Goal: Transaction & Acquisition: Purchase product/service

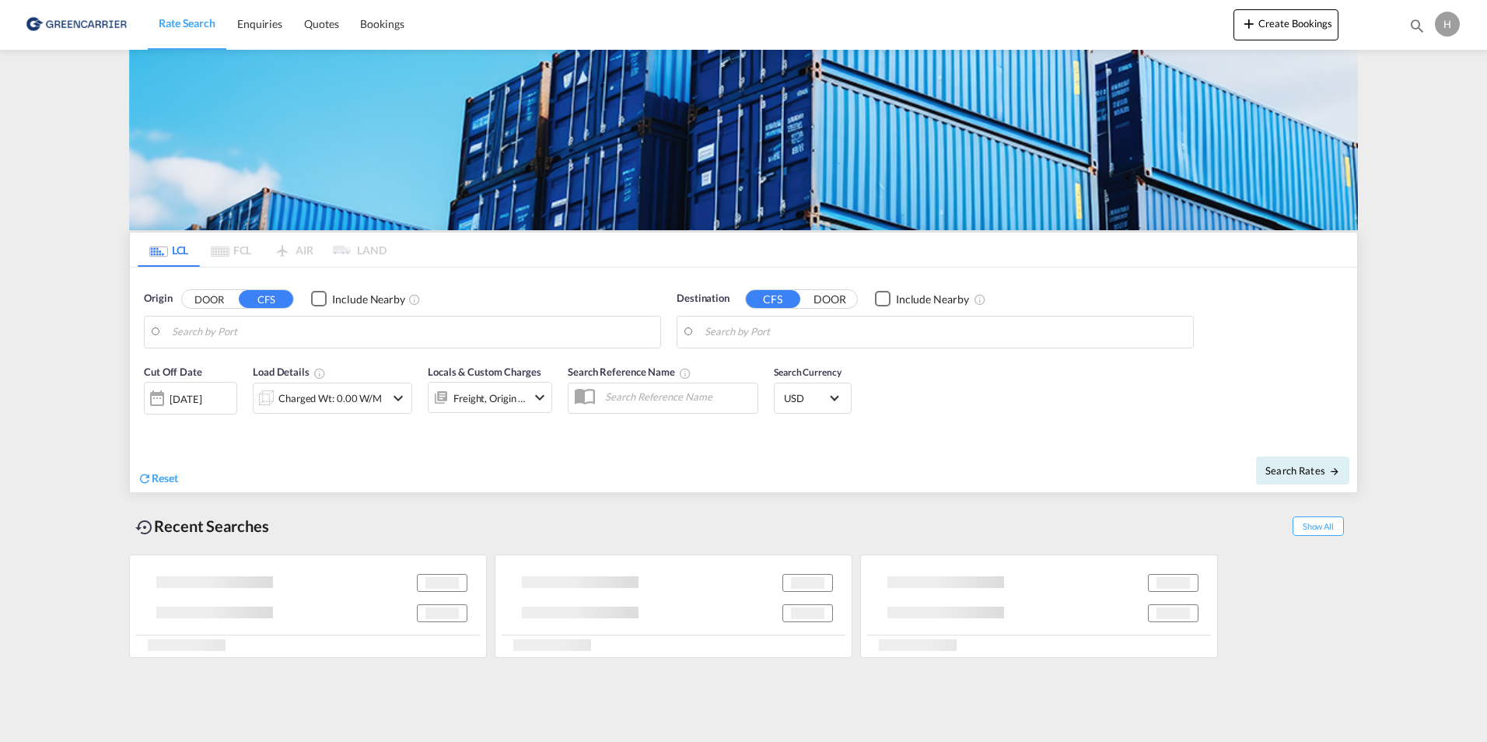
type input "DK-4200, [GEOGRAPHIC_DATA]"
type input "Colombo, LKCMB"
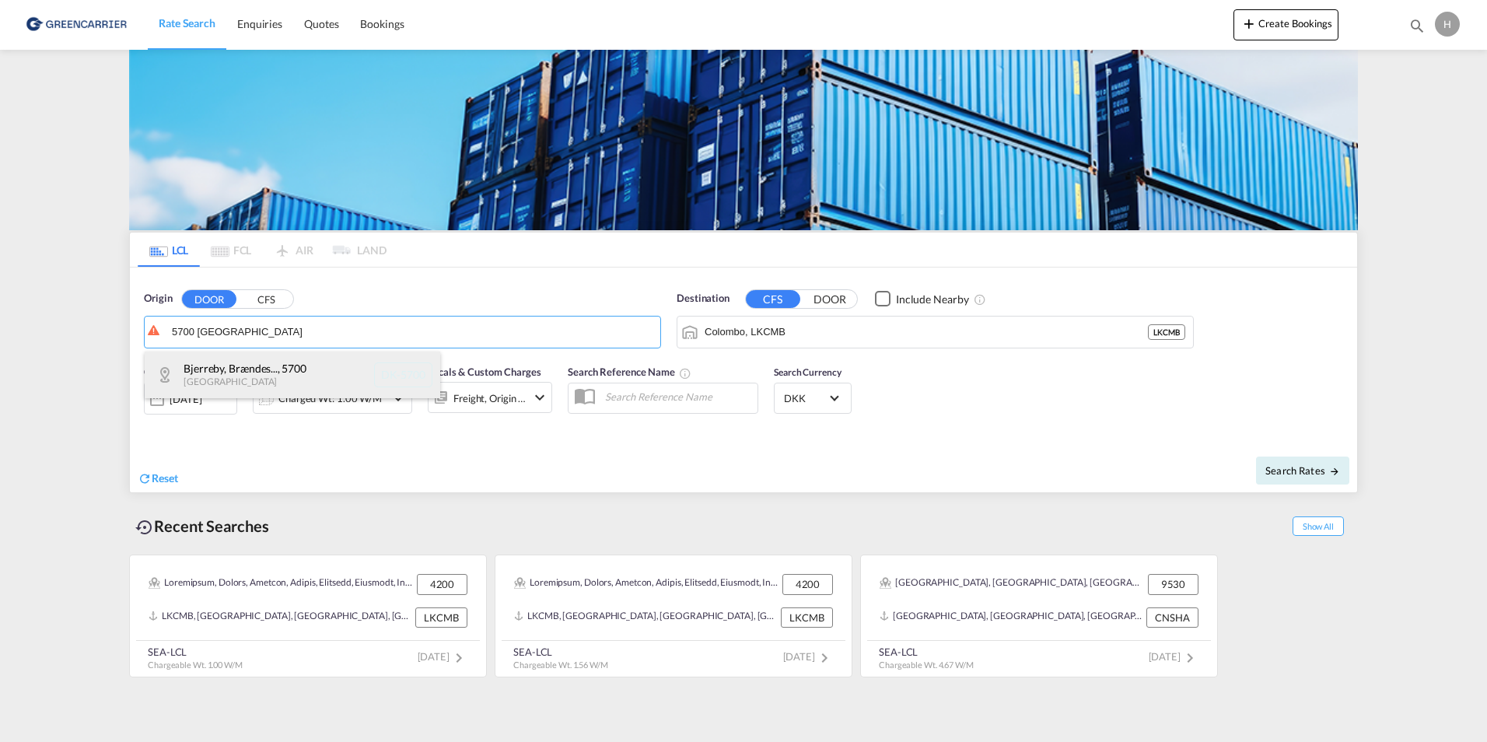
click at [222, 373] on div "Bjerreby, Brændes... , 5700 Denmark DK-5700" at bounding box center [293, 375] width 296 height 47
type input "DK-5700, [GEOGRAPHIC_DATA], [GEOGRAPHIC_DATA], [GEOGRAPHIC_DATA], [GEOGRAPHIC_D…"
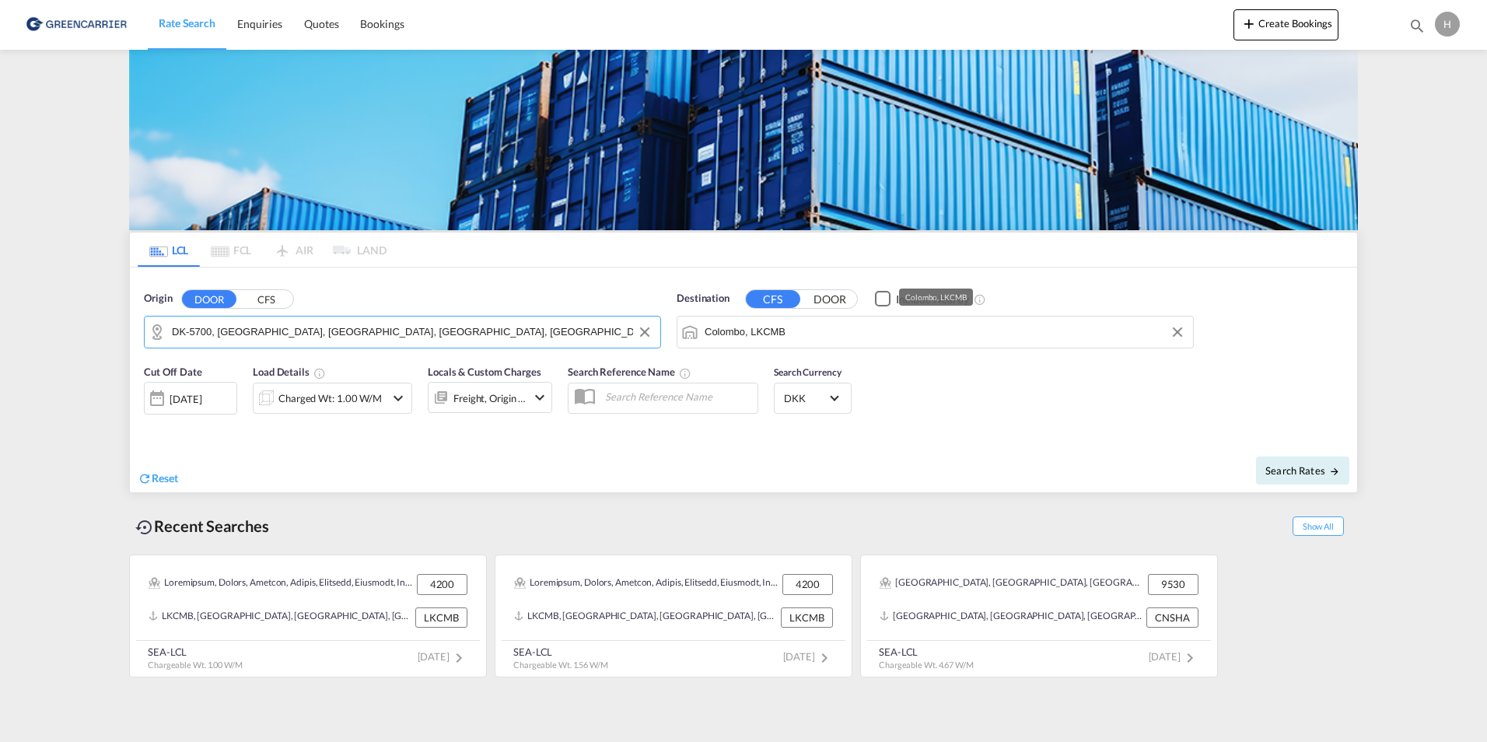
click at [763, 332] on input "Colombo, LKCMB" at bounding box center [945, 331] width 481 height 23
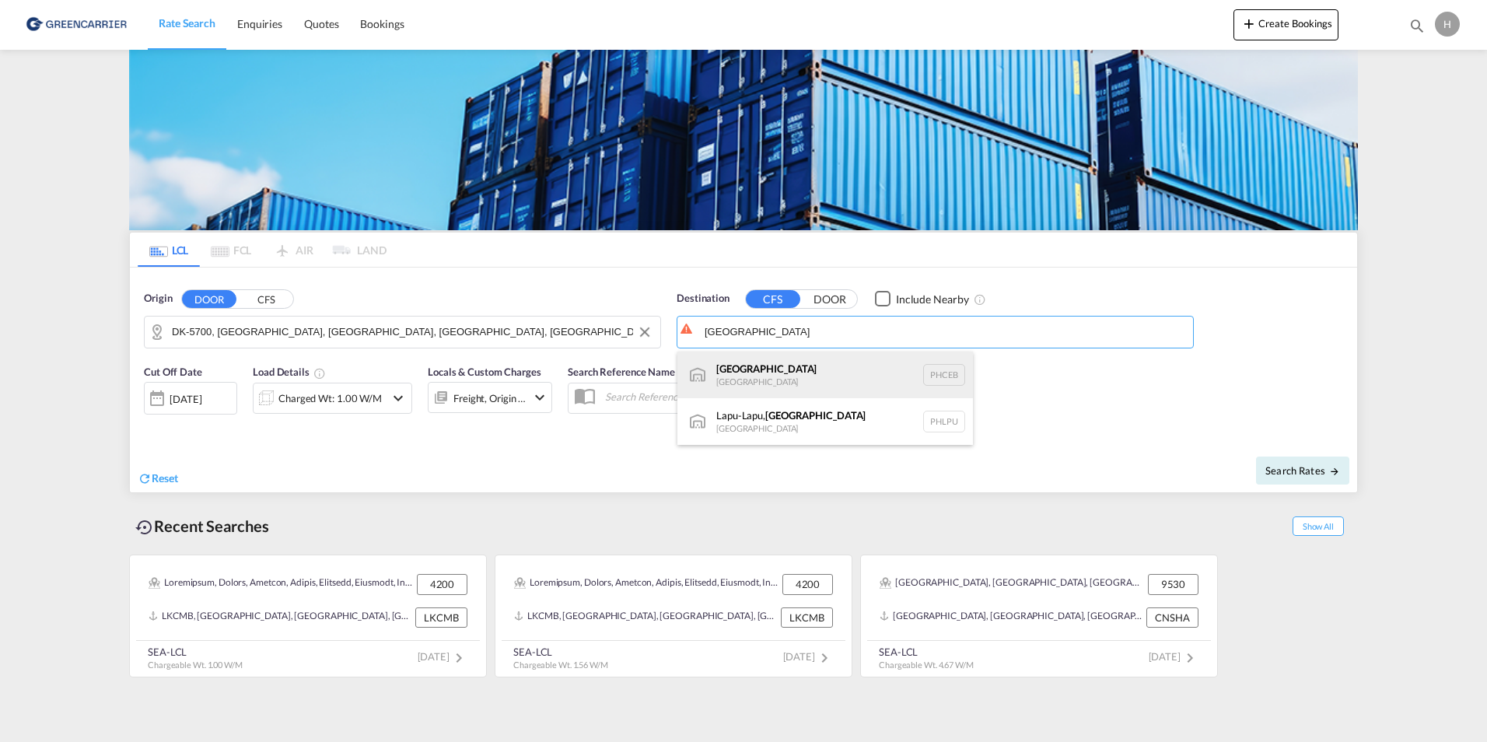
click at [747, 373] on div "Cebu [GEOGRAPHIC_DATA] PHCEB" at bounding box center [825, 375] width 296 height 47
type input "[GEOGRAPHIC_DATA], PHCEB"
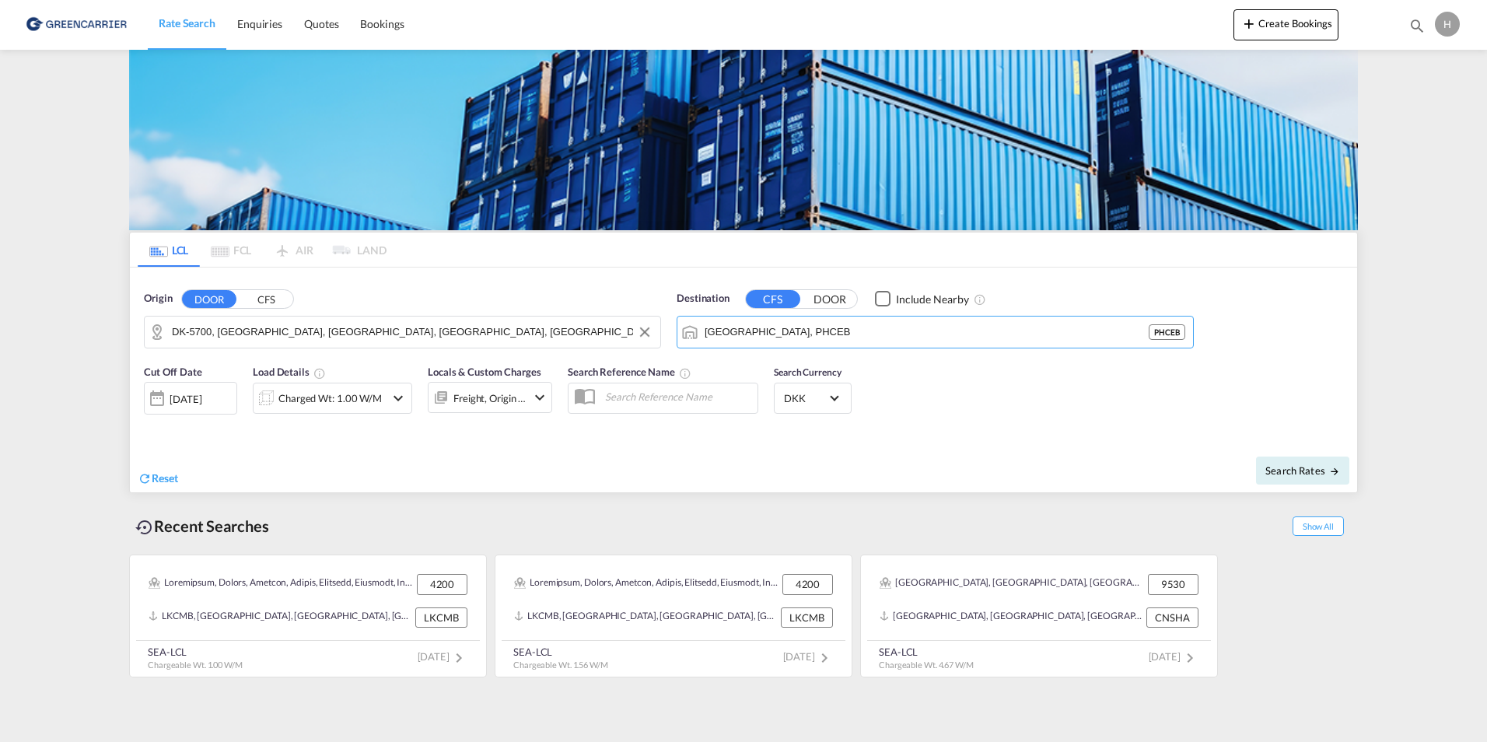
click at [391, 409] on div "Charged Wt: 1.00 W/M" at bounding box center [332, 398] width 159 height 31
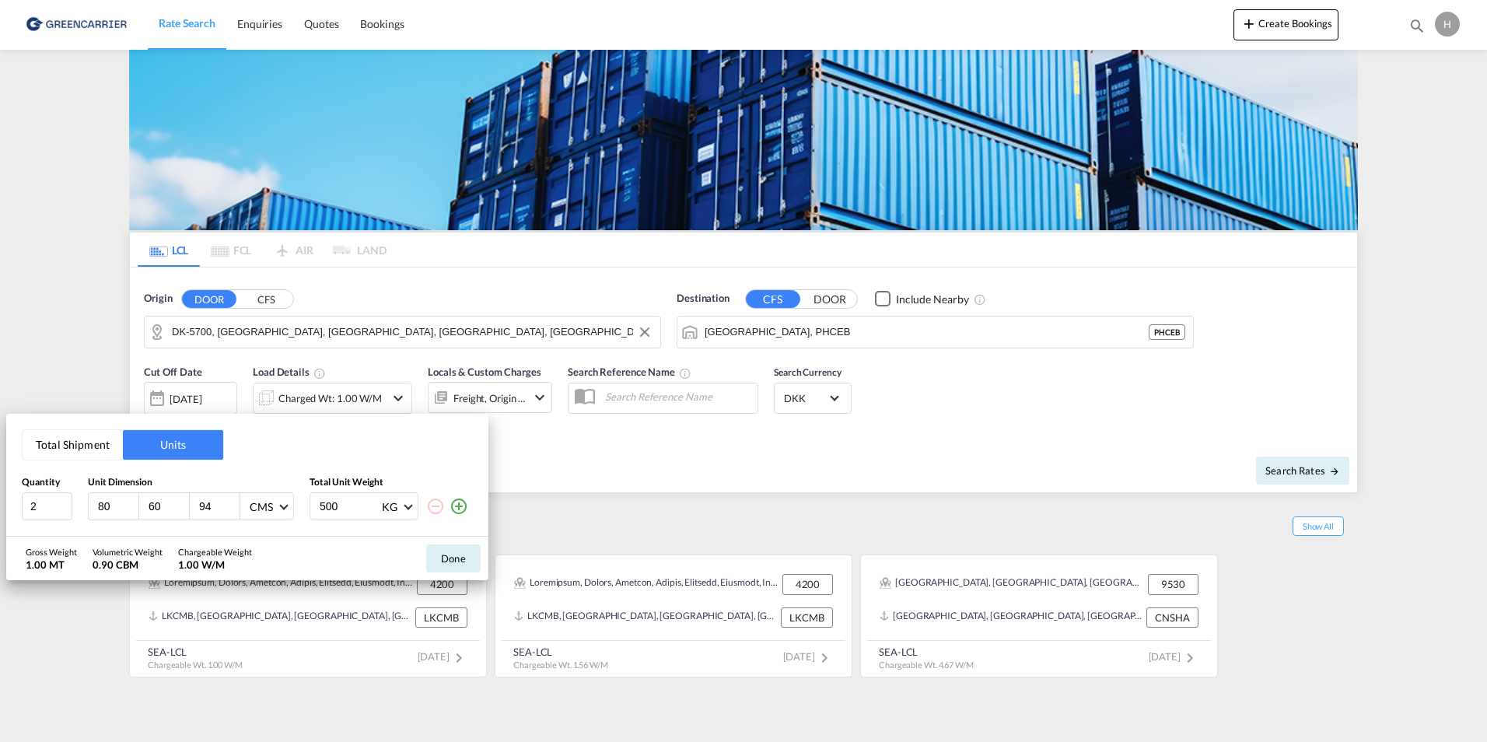
click at [184, 445] on button "Units" at bounding box center [173, 445] width 100 height 30
drag, startPoint x: 121, startPoint y: 505, endPoint x: 18, endPoint y: 505, distance: 103.4
click at [18, 505] on div "Total Shipment Units Quantity Unit Dimension Total Unit Weight 2 80 60 94 CMS C…" at bounding box center [247, 475] width 482 height 123
type input "82"
type input "72"
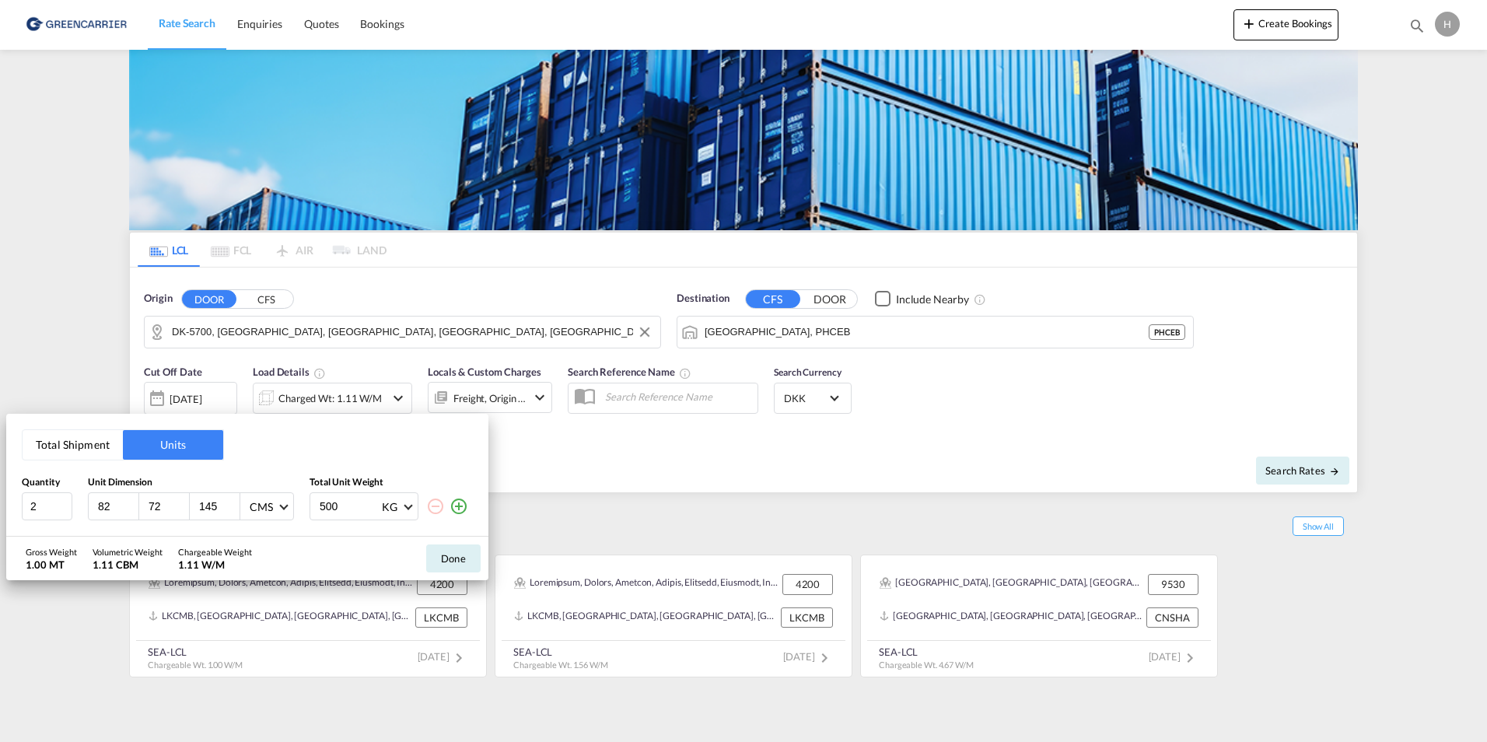
type input "145"
drag, startPoint x: 369, startPoint y: 494, endPoint x: 318, endPoint y: 494, distance: 50.6
click at [318, 494] on input "500" at bounding box center [349, 506] width 62 height 26
type input "276"
click at [460, 542] on div "Done" at bounding box center [453, 559] width 70 height 44
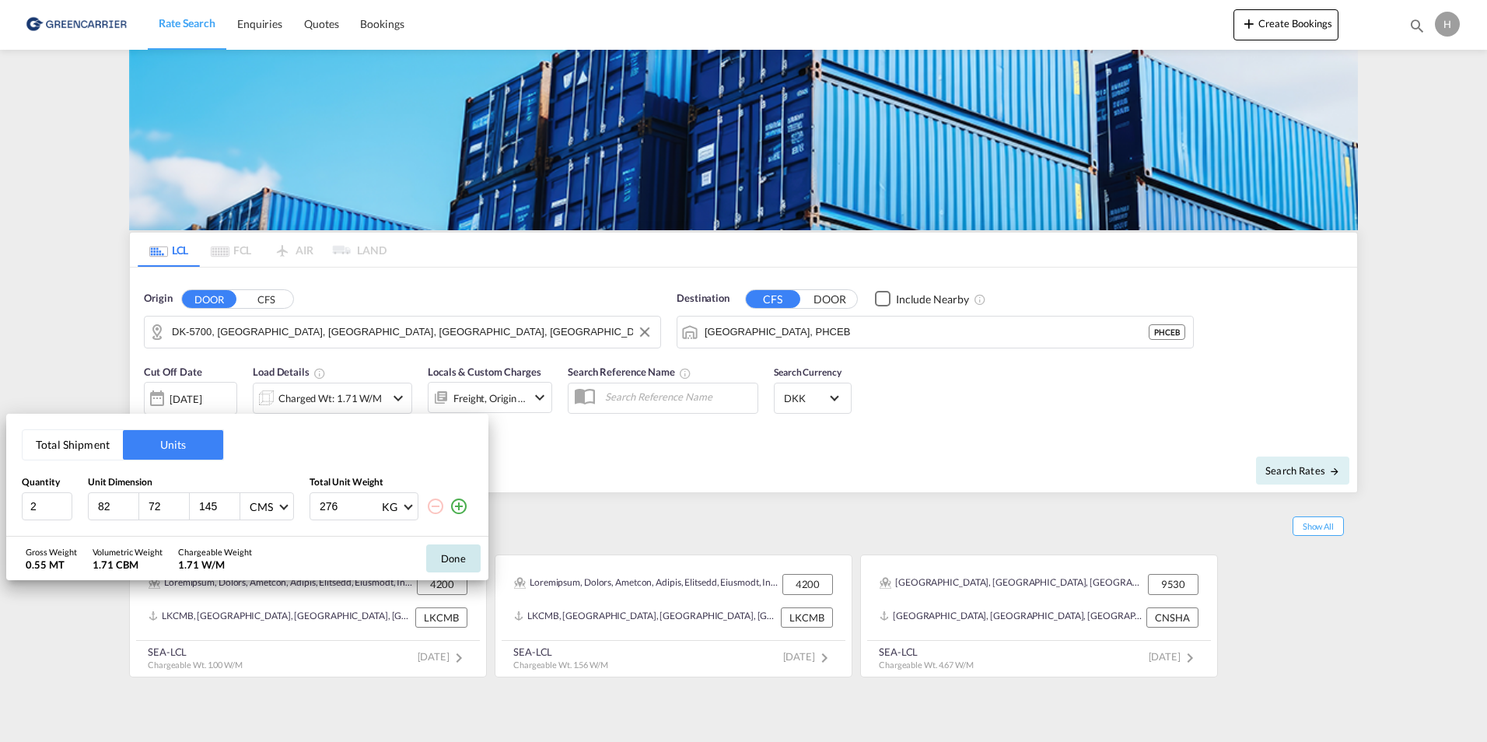
click at [460, 554] on button "Done" at bounding box center [453, 558] width 54 height 28
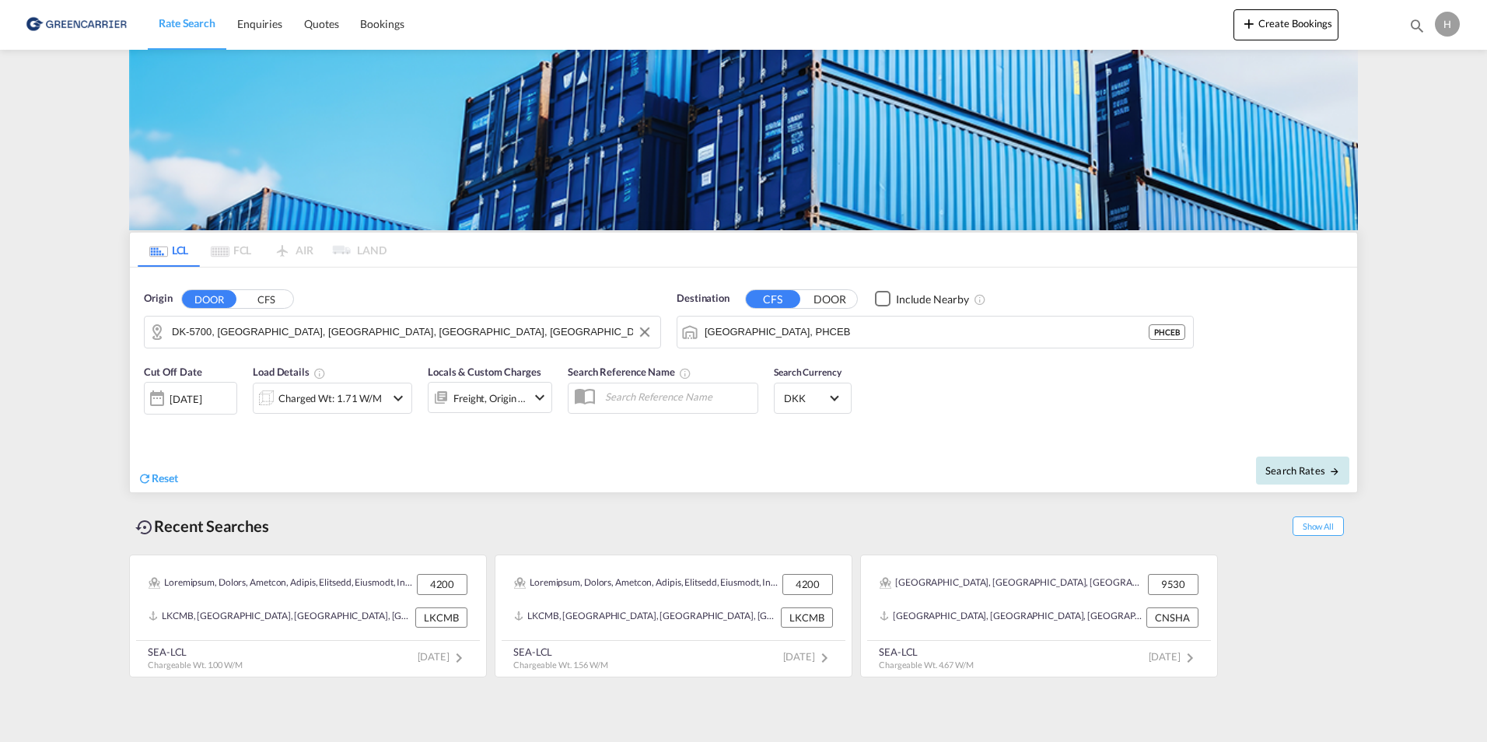
click at [1321, 466] on span "Search Rates" at bounding box center [1302, 470] width 75 height 12
type input "5700 to PHCEB / [DATE]"
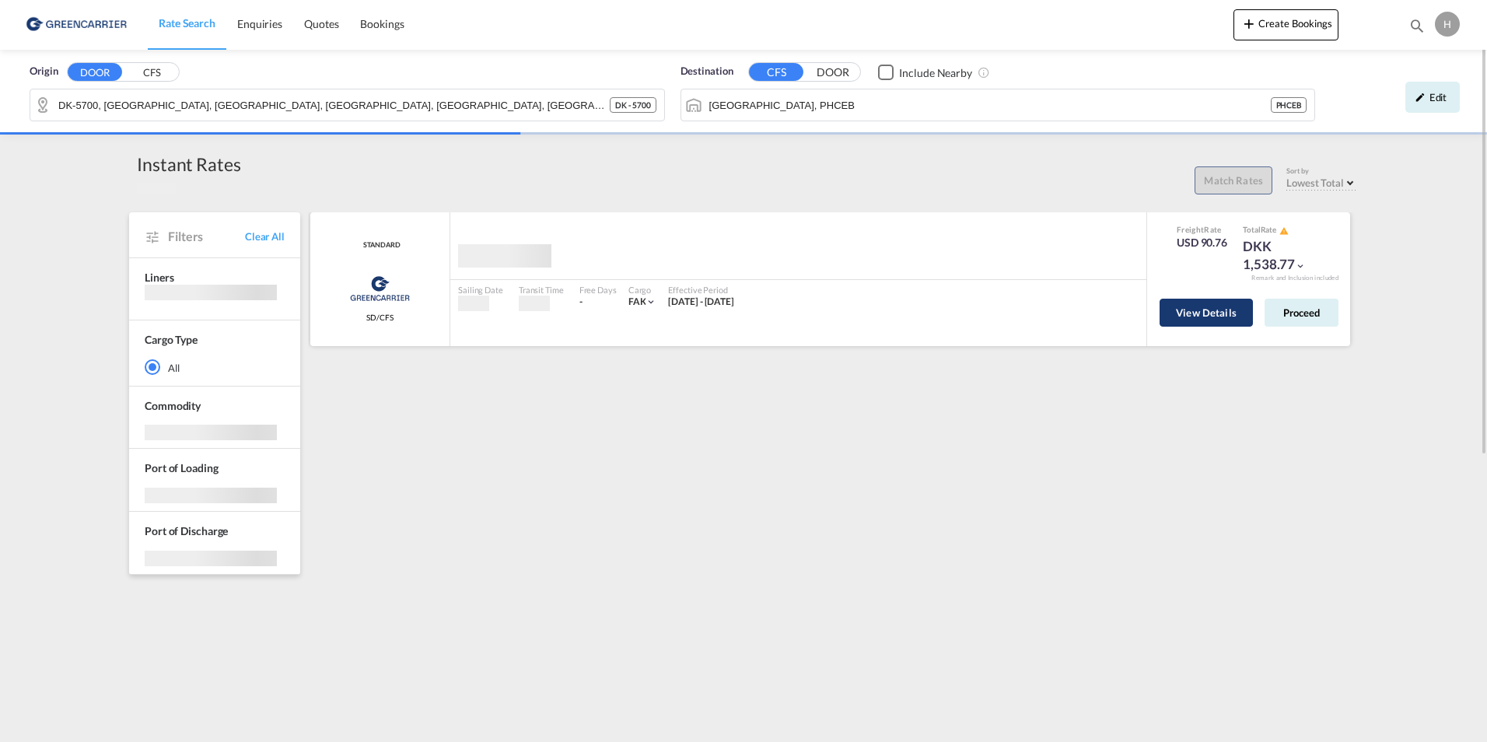
click at [1188, 305] on button "View Details" at bounding box center [1206, 313] width 93 height 28
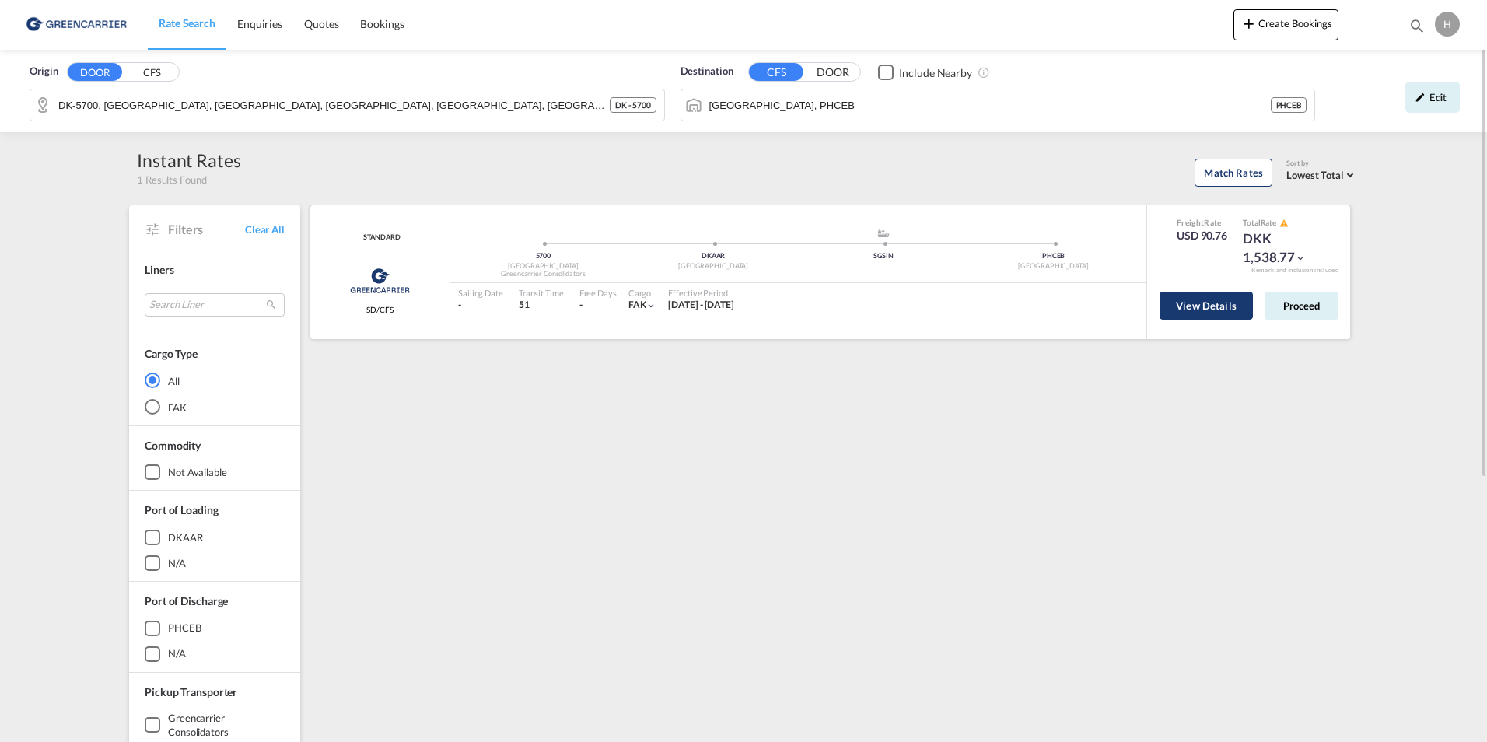
click at [1188, 305] on button "View Details" at bounding box center [1206, 306] width 93 height 28
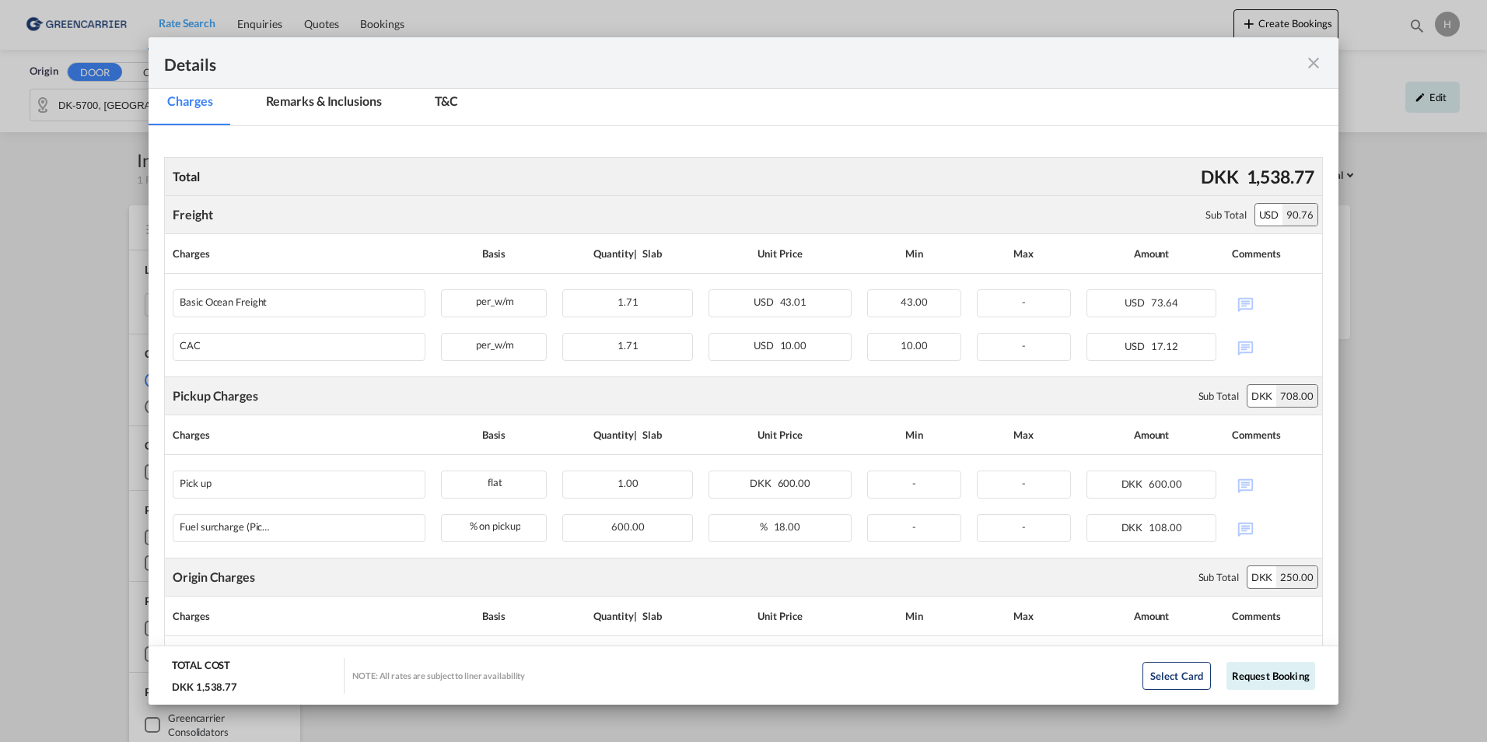
scroll to position [292, 0]
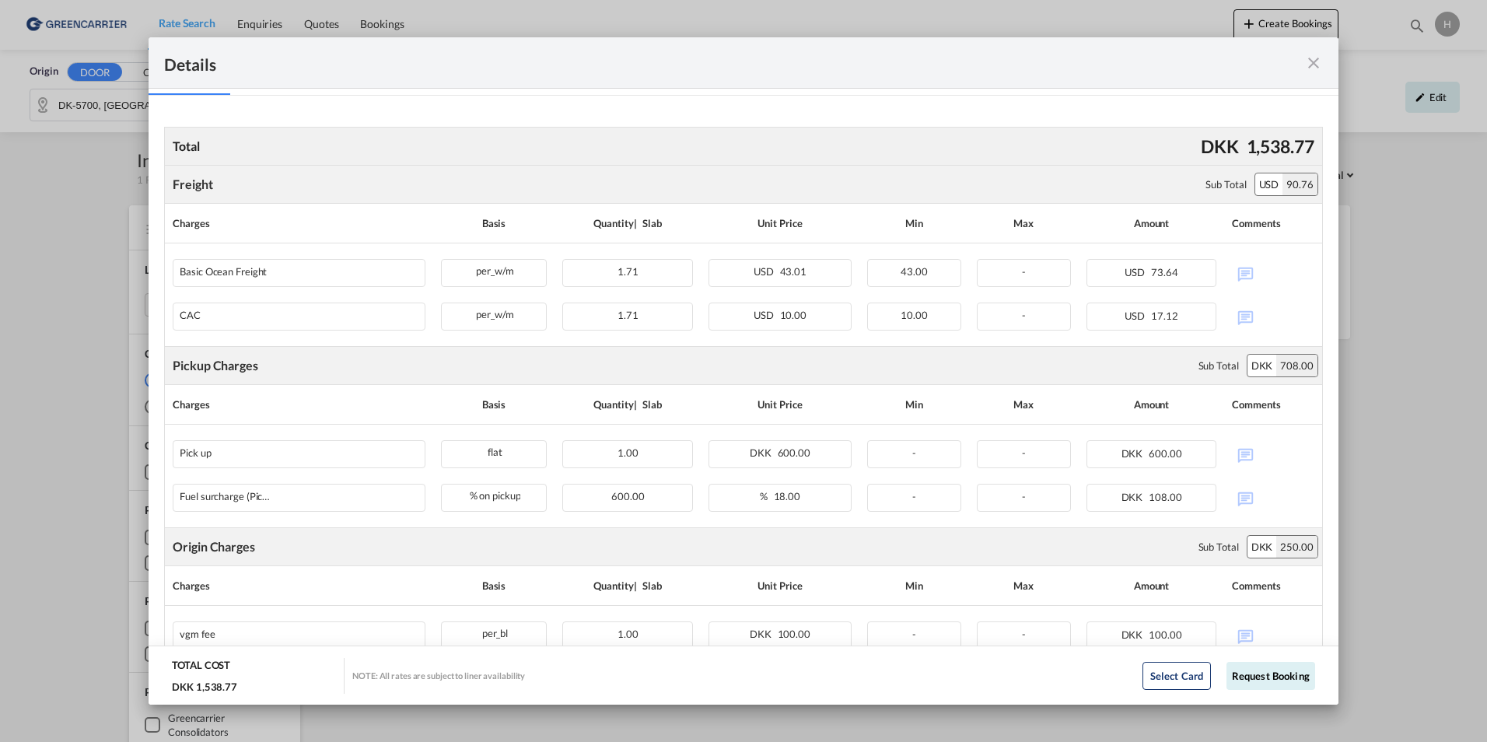
click at [1313, 54] on md-icon "icon-close fg-AAA8AD m-0 cursor" at bounding box center [1313, 63] width 19 height 19
